Goal: Task Accomplishment & Management: Use online tool/utility

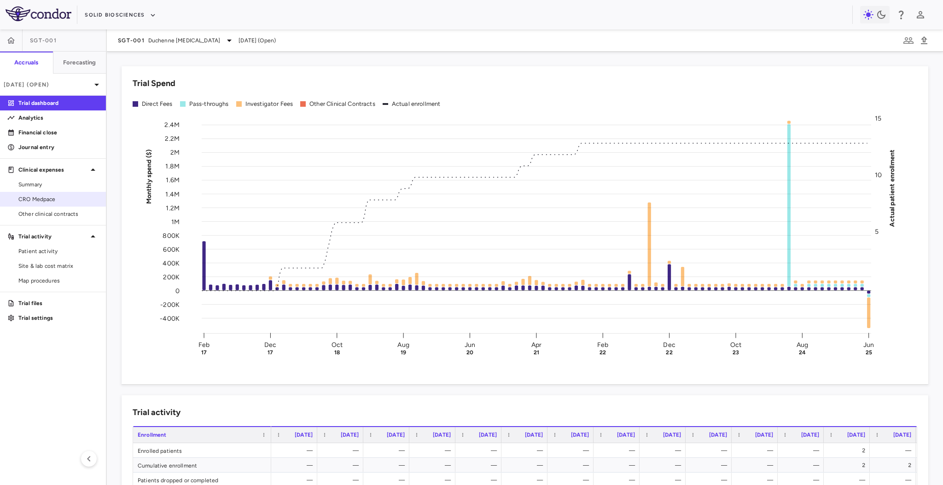
click at [53, 195] on span "CRO Medpace" at bounding box center [58, 199] width 80 height 8
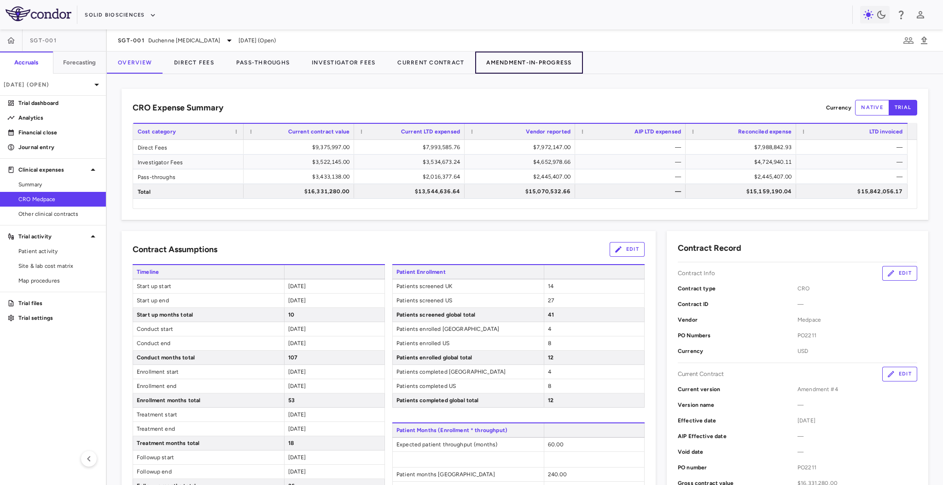
click at [552, 60] on button "Amendment-In-Progress" at bounding box center [528, 63] width 107 height 22
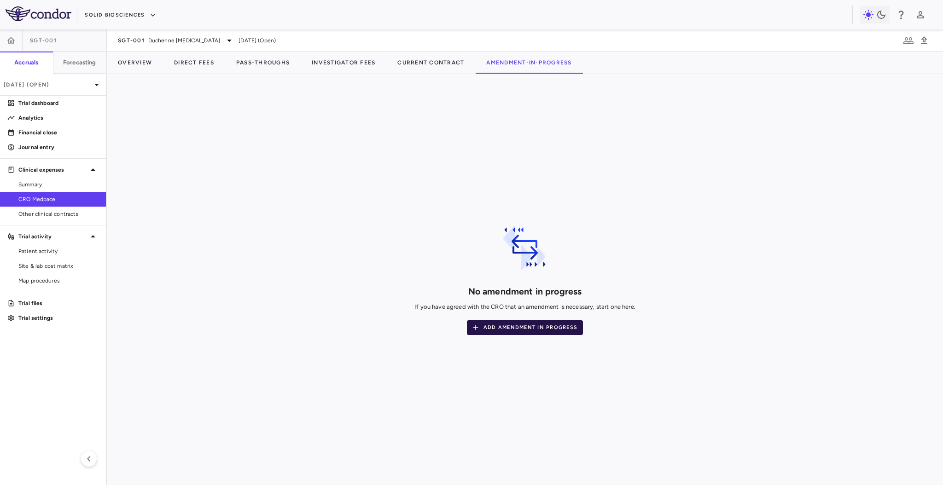
click at [533, 323] on button "Add Amendment In Progress" at bounding box center [525, 328] width 116 height 15
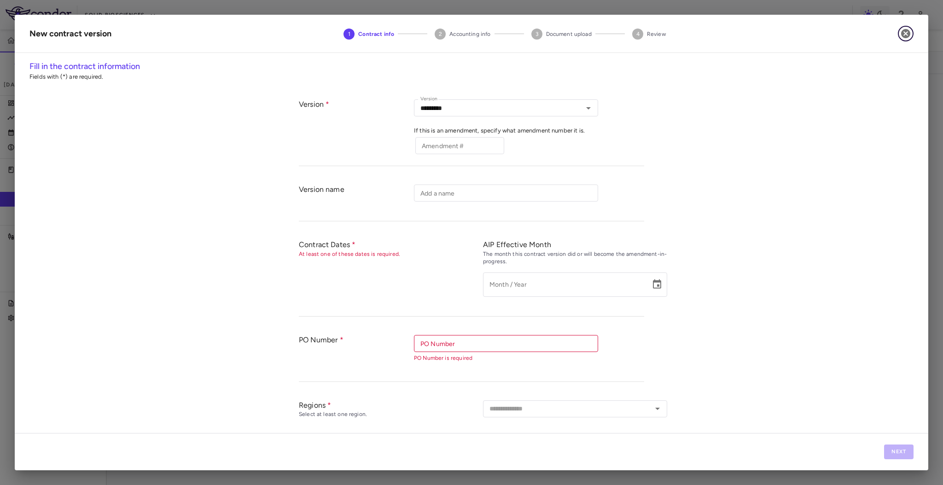
click at [901, 37] on icon "button" at bounding box center [905, 33] width 11 height 11
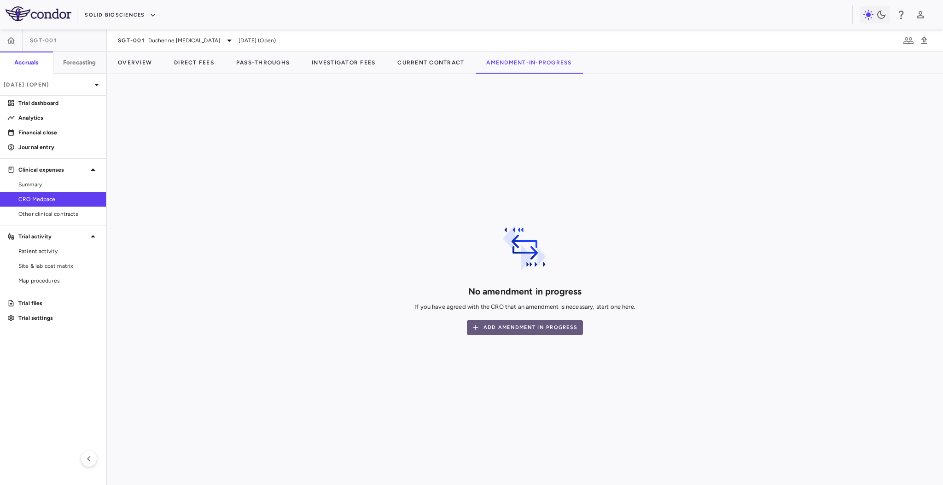
click at [543, 326] on button "Add Amendment In Progress" at bounding box center [525, 328] width 116 height 15
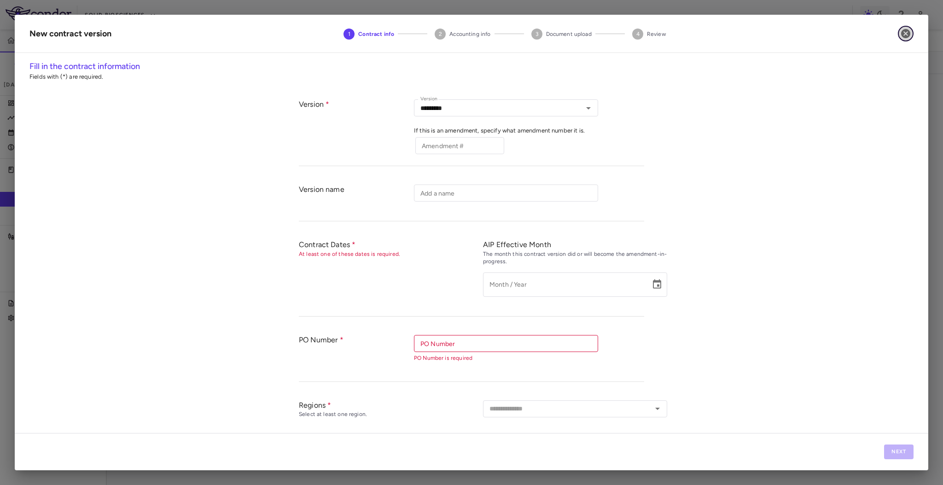
click at [908, 34] on icon "button" at bounding box center [905, 33] width 9 height 9
